Goal: Information Seeking & Learning: Find specific page/section

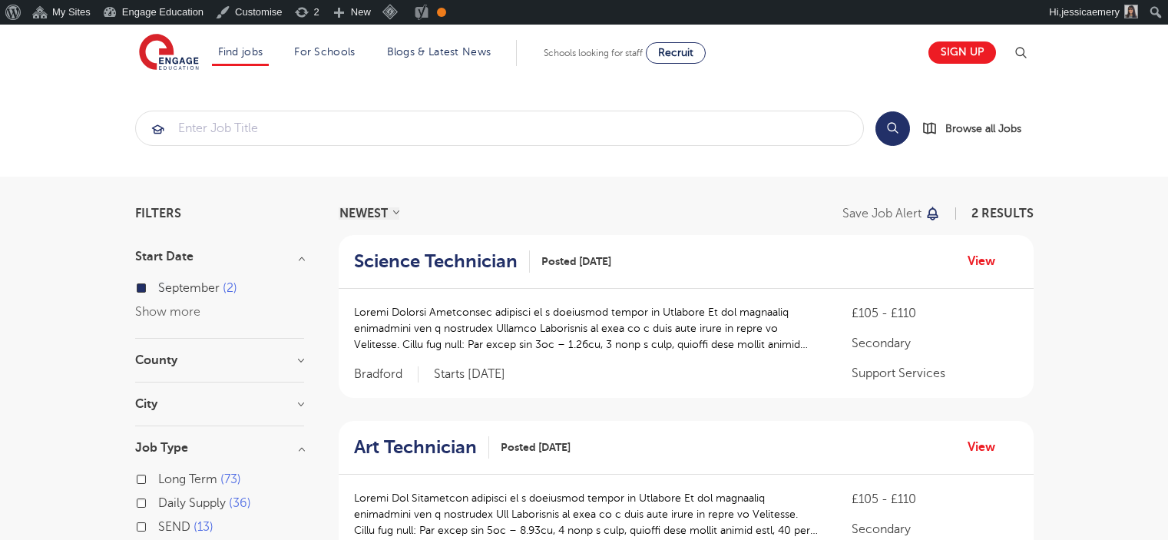
scroll to position [77, 0]
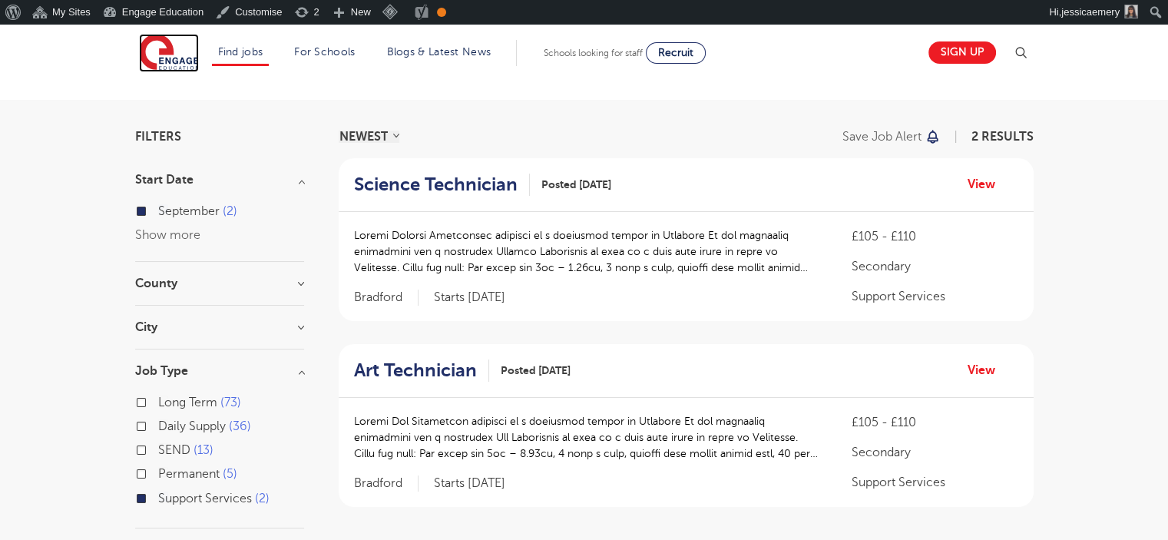
click at [167, 51] on img at bounding box center [169, 53] width 60 height 38
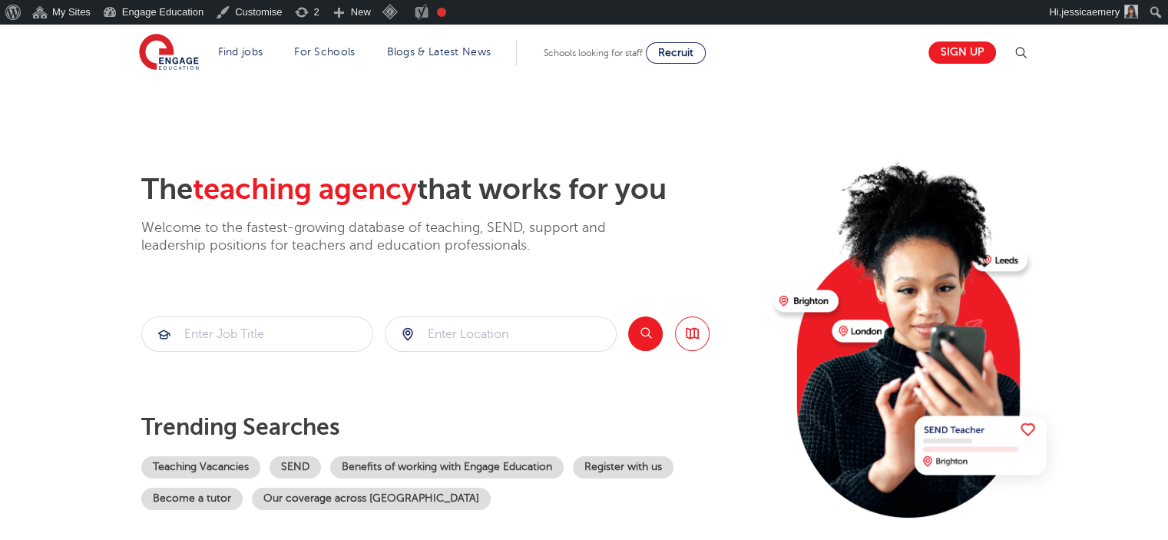
click at [1030, 48] on img at bounding box center [1020, 53] width 18 height 18
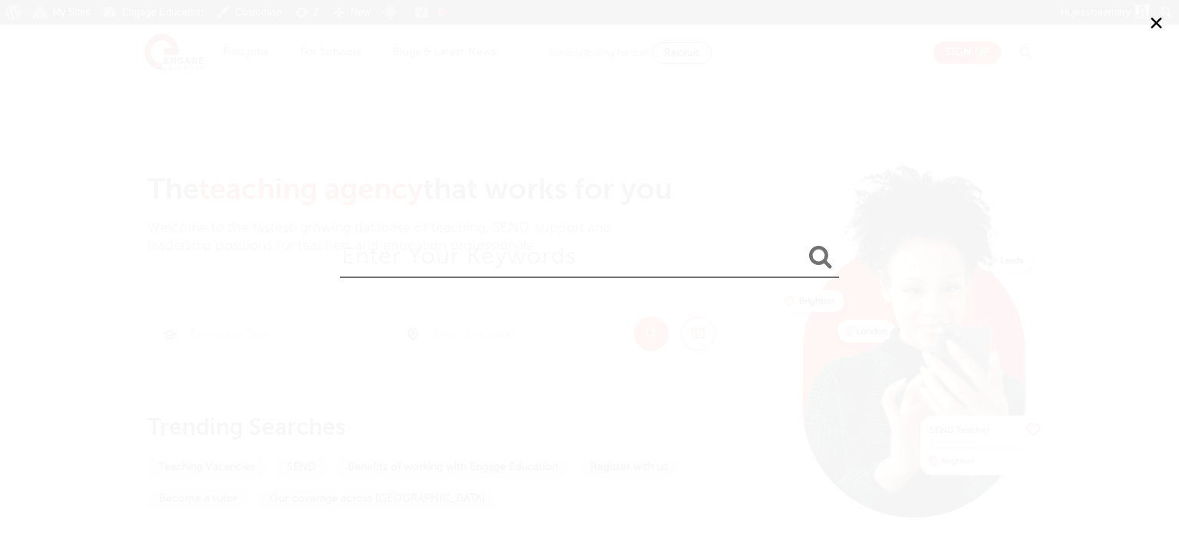
click at [654, 268] on input "search" at bounding box center [589, 253] width 499 height 50
type input "interview"
click at [802, 243] on button "submit" at bounding box center [820, 257] width 37 height 28
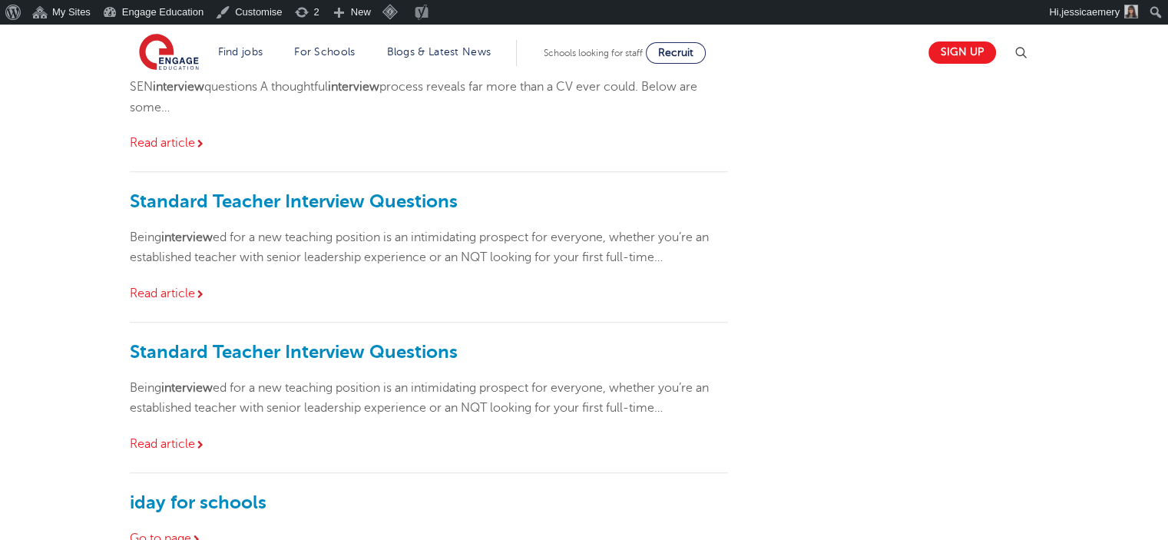
scroll to position [1229, 0]
